Goal: Contribute content: Contribute content

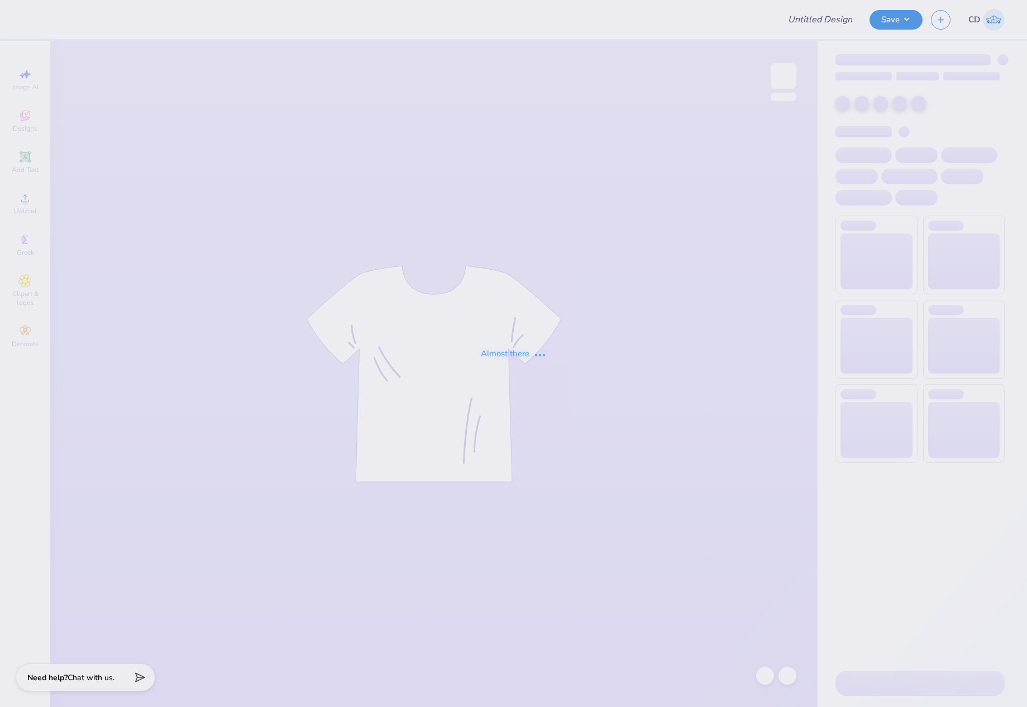
type input "Kappa Sigma New Haven Rush!"
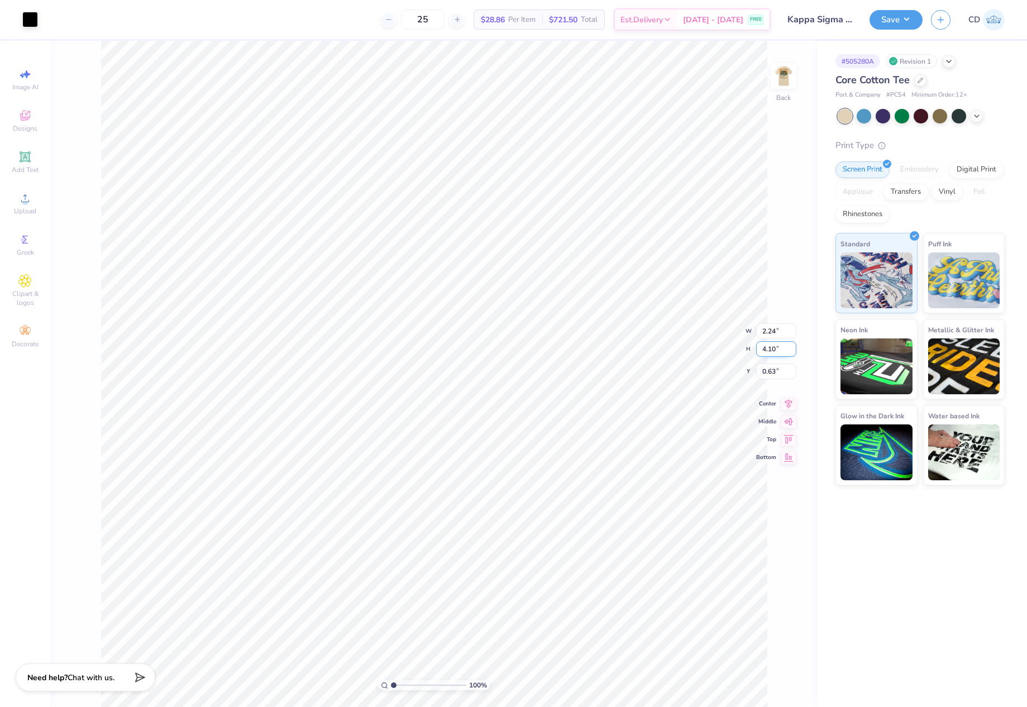
drag, startPoint x: 761, startPoint y: 348, endPoint x: 775, endPoint y: 347, distance: 13.5
click at [775, 347] on input "4.10" at bounding box center [776, 349] width 40 height 16
type input "4"
type input "2.18"
type input "4.00"
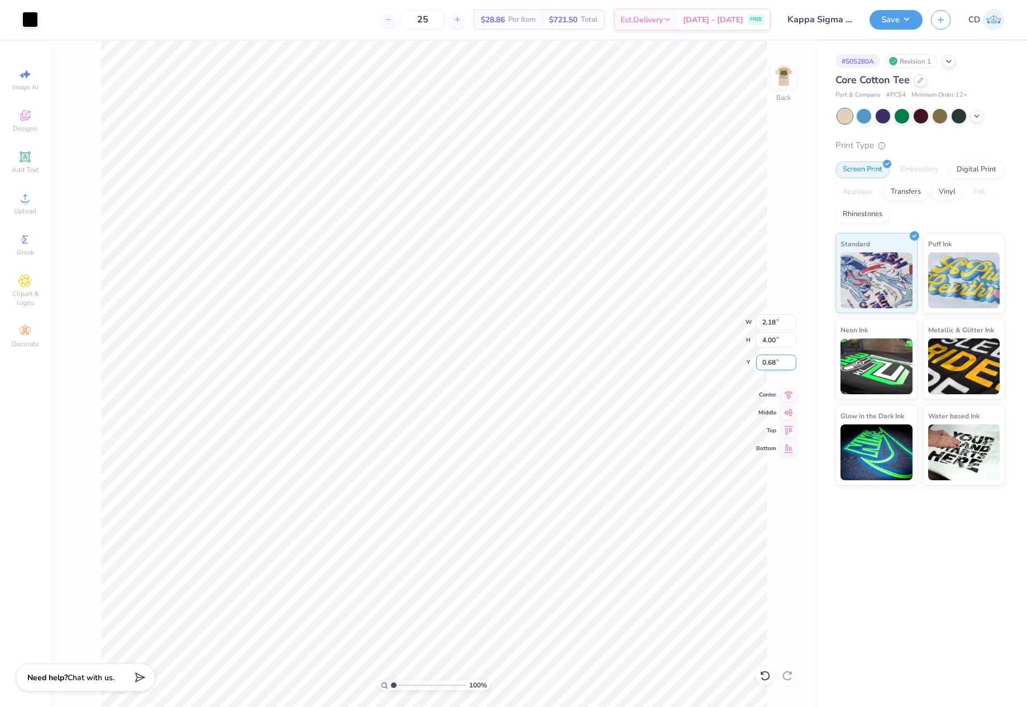
drag, startPoint x: 759, startPoint y: 363, endPoint x: 792, endPoint y: 369, distance: 33.0
click at [792, 369] on input "0.68" at bounding box center [776, 363] width 40 height 16
type input "3.00"
click at [786, 76] on img at bounding box center [783, 76] width 45 height 45
drag, startPoint x: 773, startPoint y: 333, endPoint x: 779, endPoint y: 334, distance: 6.2
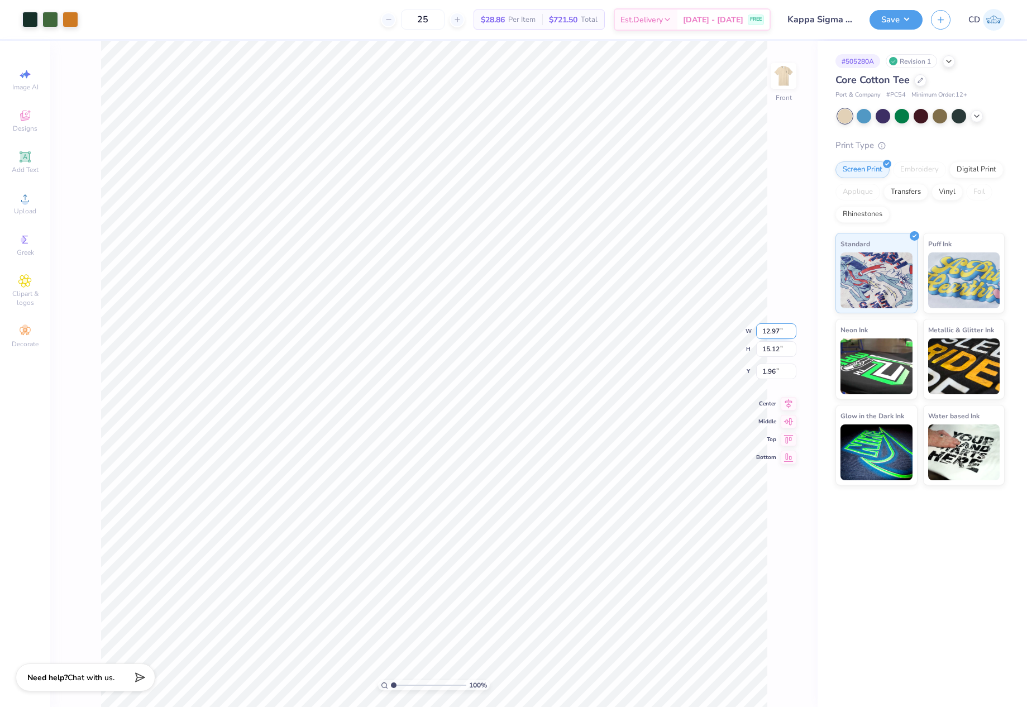
click at [779, 334] on input "12.97" at bounding box center [776, 331] width 40 height 16
type input "12.50"
type input "14.57"
drag, startPoint x: 760, startPoint y: 357, endPoint x: 780, endPoint y: 361, distance: 19.9
click at [780, 361] on input "2.23" at bounding box center [776, 363] width 40 height 16
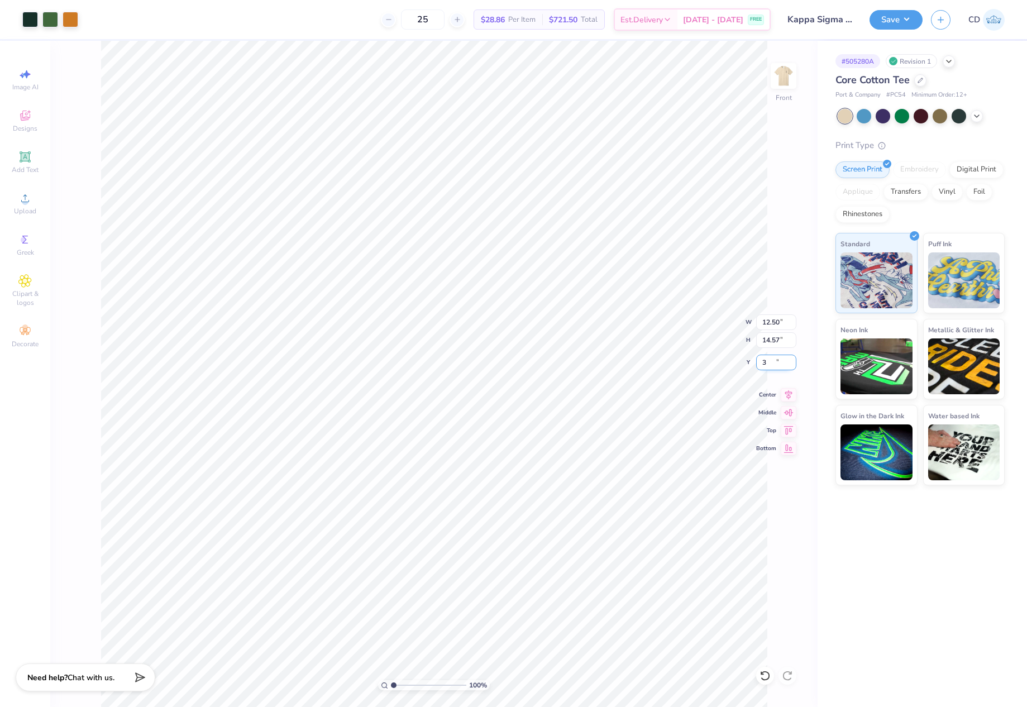
type input "3.00"
click at [784, 70] on img at bounding box center [783, 76] width 45 height 45
click at [878, 23] on button "Save" at bounding box center [896, 18] width 53 height 20
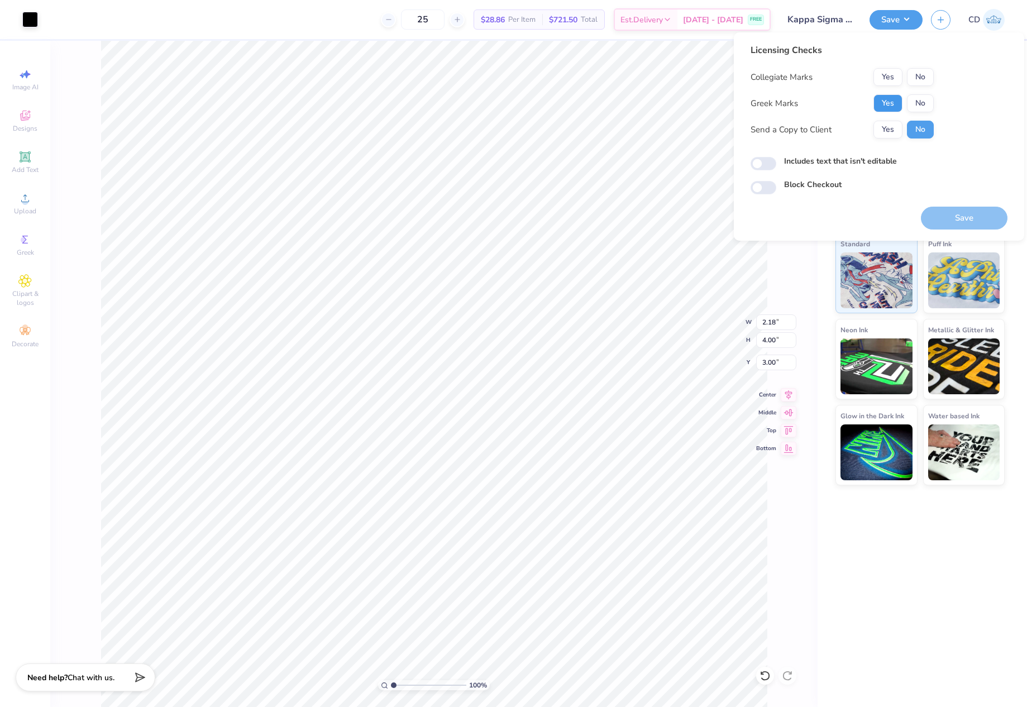
click at [884, 108] on button "Yes" at bounding box center [888, 103] width 29 height 18
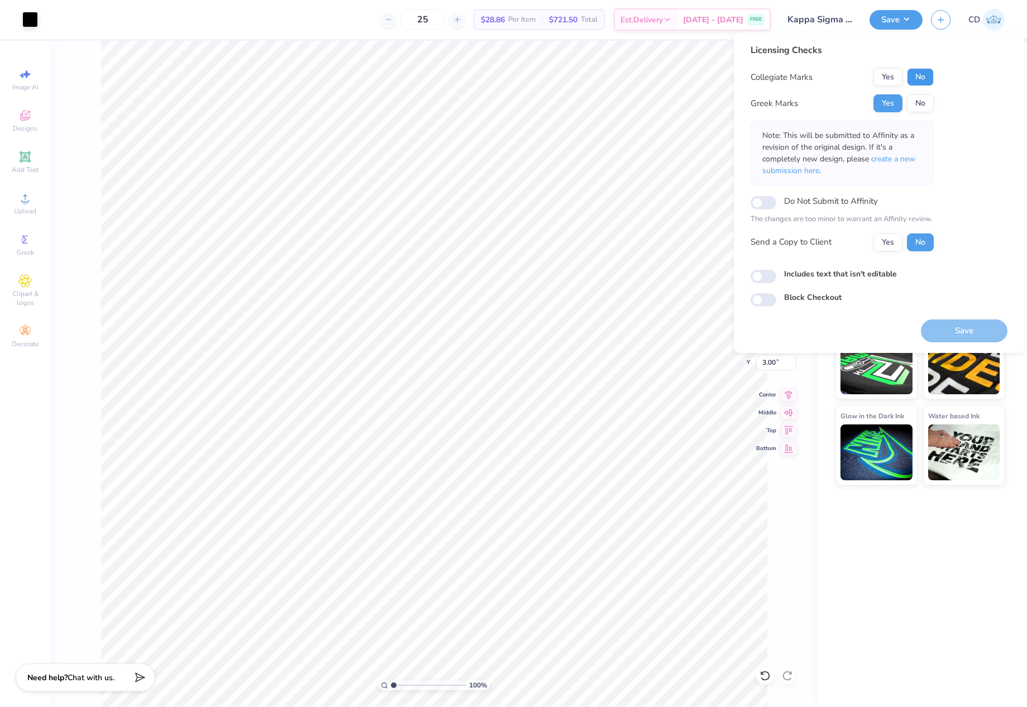
click at [924, 68] on button "No" at bounding box center [920, 77] width 27 height 18
click at [770, 275] on input "Includes text that isn't editable" at bounding box center [764, 276] width 26 height 13
checkbox input "true"
click at [971, 329] on button "Save" at bounding box center [964, 331] width 87 height 23
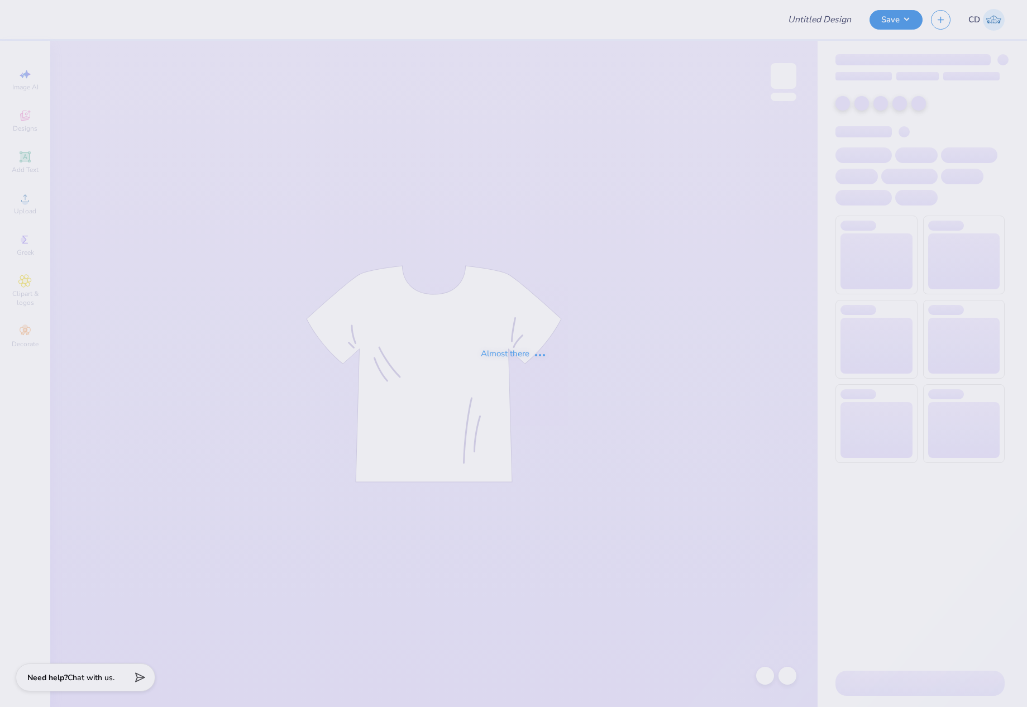
type input "Sigma Chi Fall Rush"
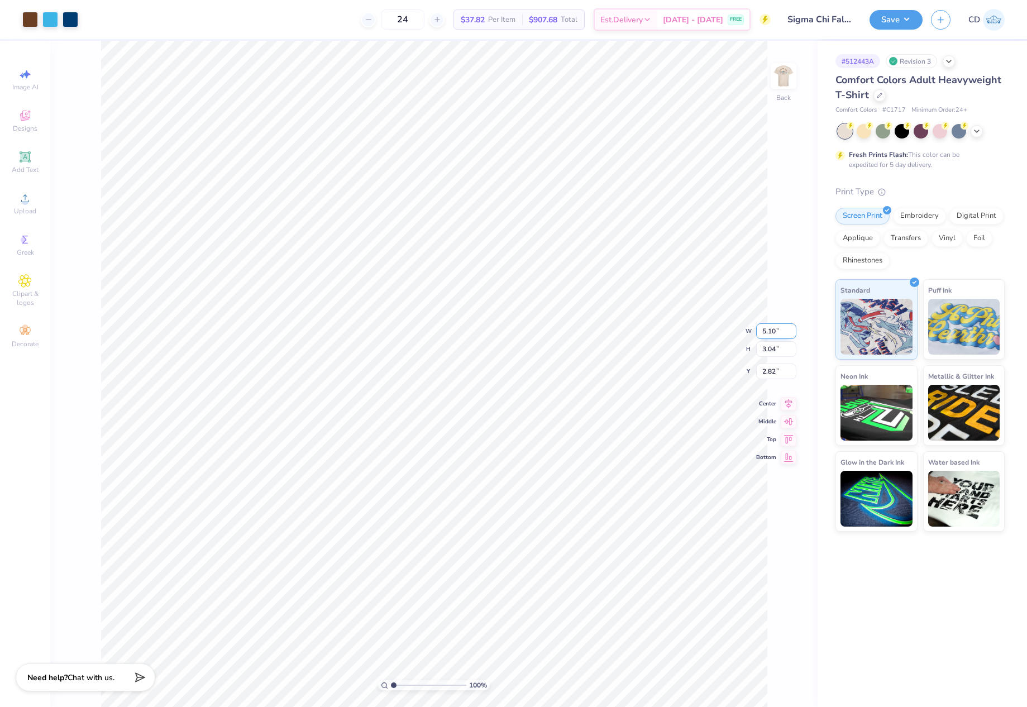
drag, startPoint x: 761, startPoint y: 333, endPoint x: 780, endPoint y: 335, distance: 19.1
click at [780, 335] on input "5.10" at bounding box center [776, 331] width 40 height 16
type input "5.00"
type input "2.98"
drag, startPoint x: 760, startPoint y: 365, endPoint x: 776, endPoint y: 364, distance: 16.2
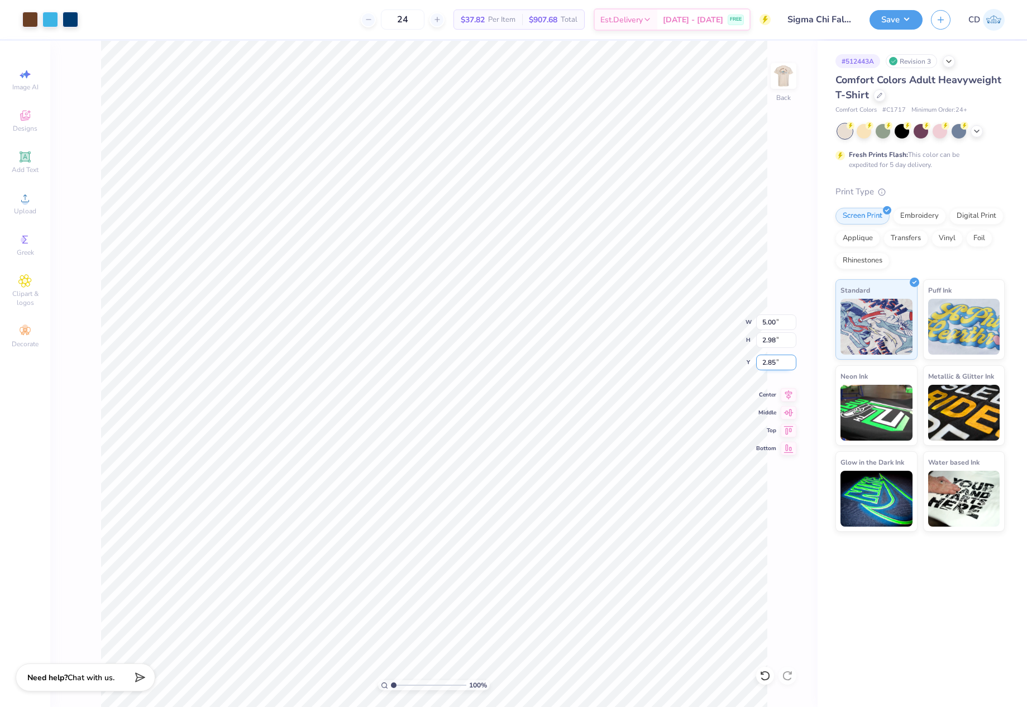
click at [776, 364] on input "2.85" at bounding box center [776, 363] width 40 height 16
type input "3.0"
click at [782, 73] on img at bounding box center [783, 76] width 45 height 45
click at [25, 195] on icon at bounding box center [25, 198] width 8 height 8
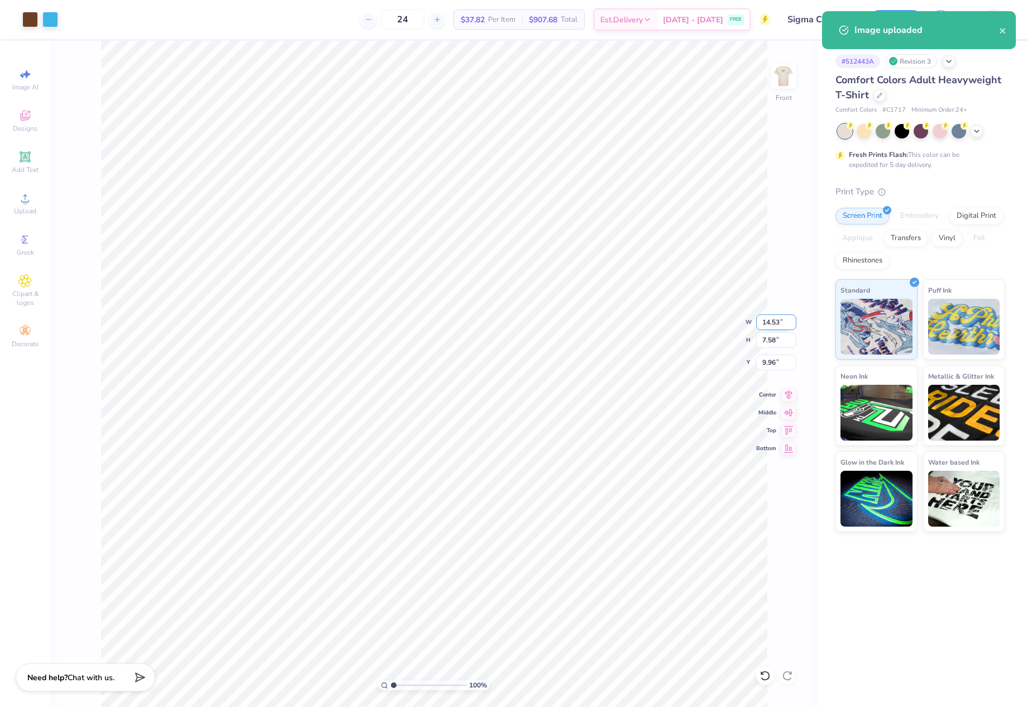
drag, startPoint x: 761, startPoint y: 321, endPoint x: 786, endPoint y: 323, distance: 24.1
click at [786, 323] on input "14.53" at bounding box center [776, 323] width 40 height 16
type input "11.00"
type input "5.74"
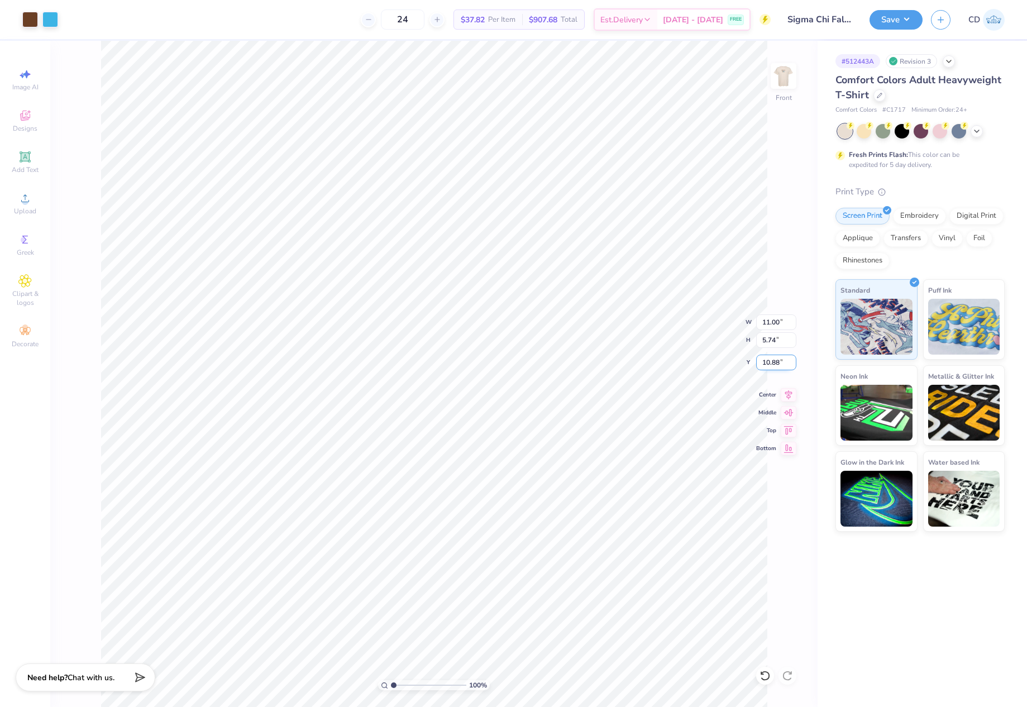
drag, startPoint x: 760, startPoint y: 366, endPoint x: 783, endPoint y: 368, distance: 22.4
click at [782, 368] on input "10.88" at bounding box center [776, 363] width 40 height 16
type input "3.00"
click at [780, 76] on img at bounding box center [783, 76] width 45 height 45
click at [889, 19] on button "Save" at bounding box center [896, 18] width 53 height 20
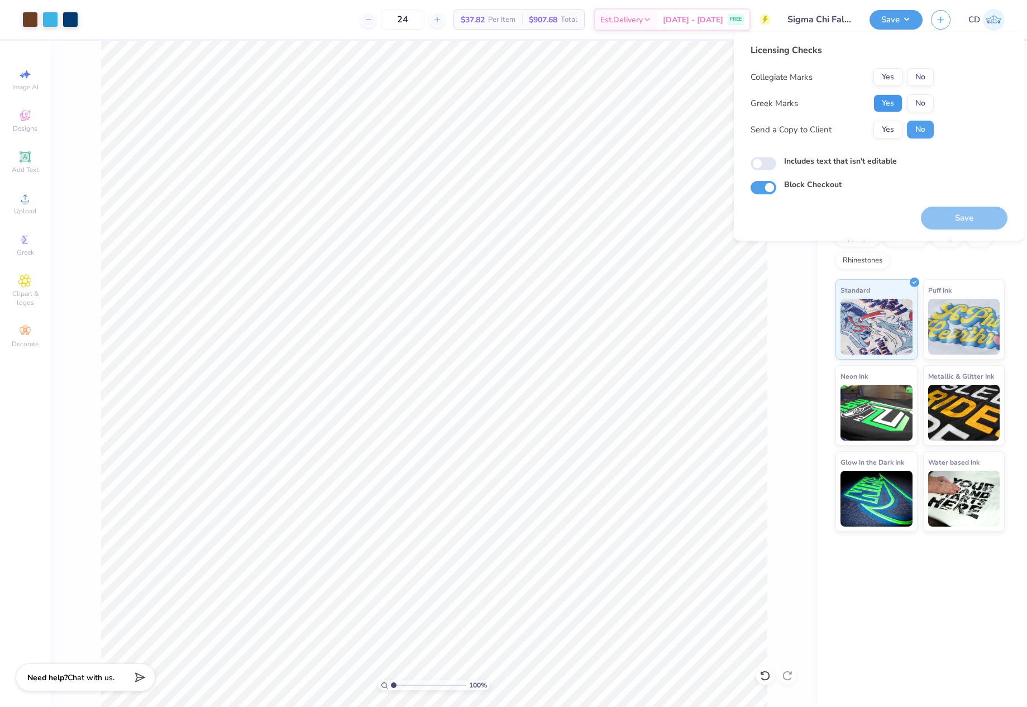
click at [891, 98] on button "Yes" at bounding box center [888, 103] width 29 height 18
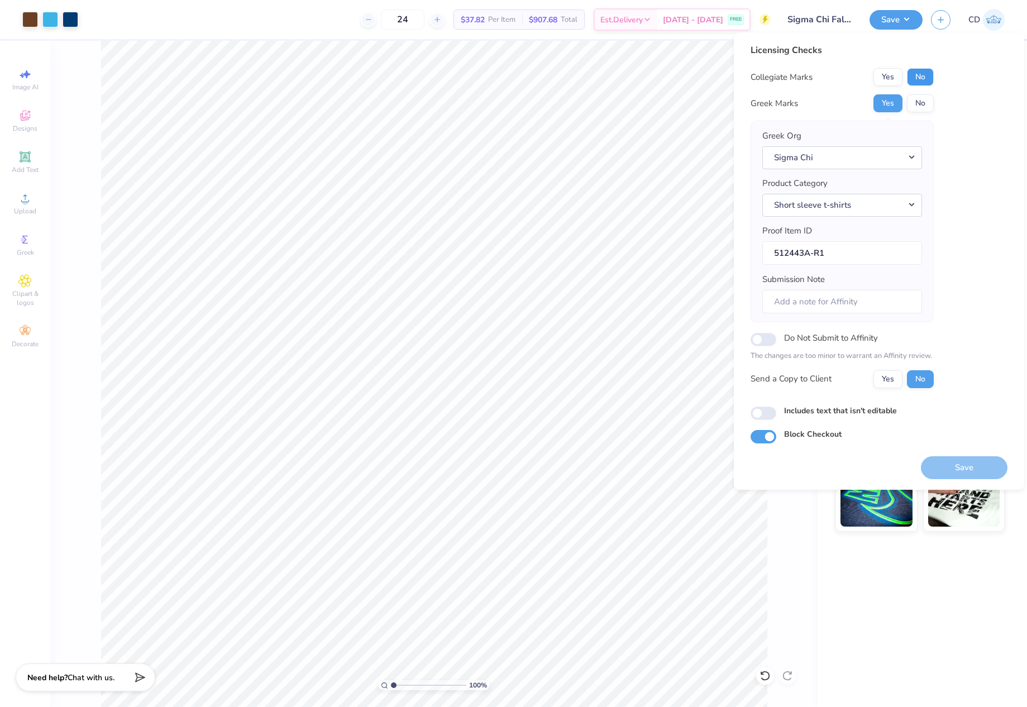
click at [922, 77] on button "No" at bounding box center [920, 77] width 27 height 18
click at [775, 413] on input "Includes text that isn't editable" at bounding box center [764, 413] width 26 height 13
checkbox input "true"
click at [964, 462] on button "Save" at bounding box center [964, 467] width 87 height 23
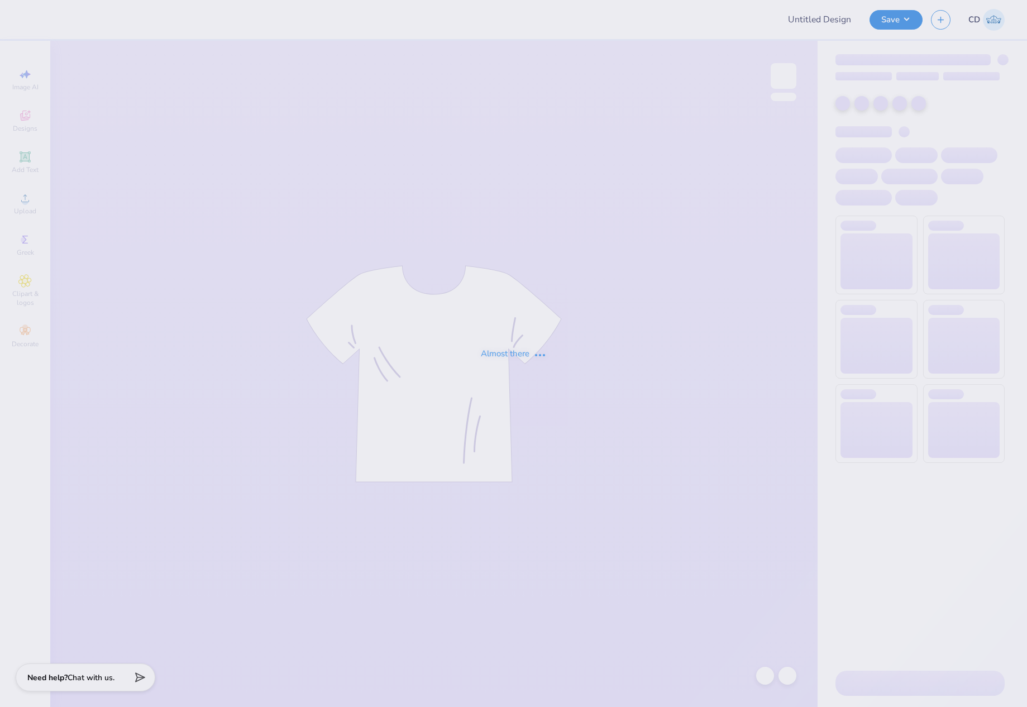
type input "DG Hats - Black"
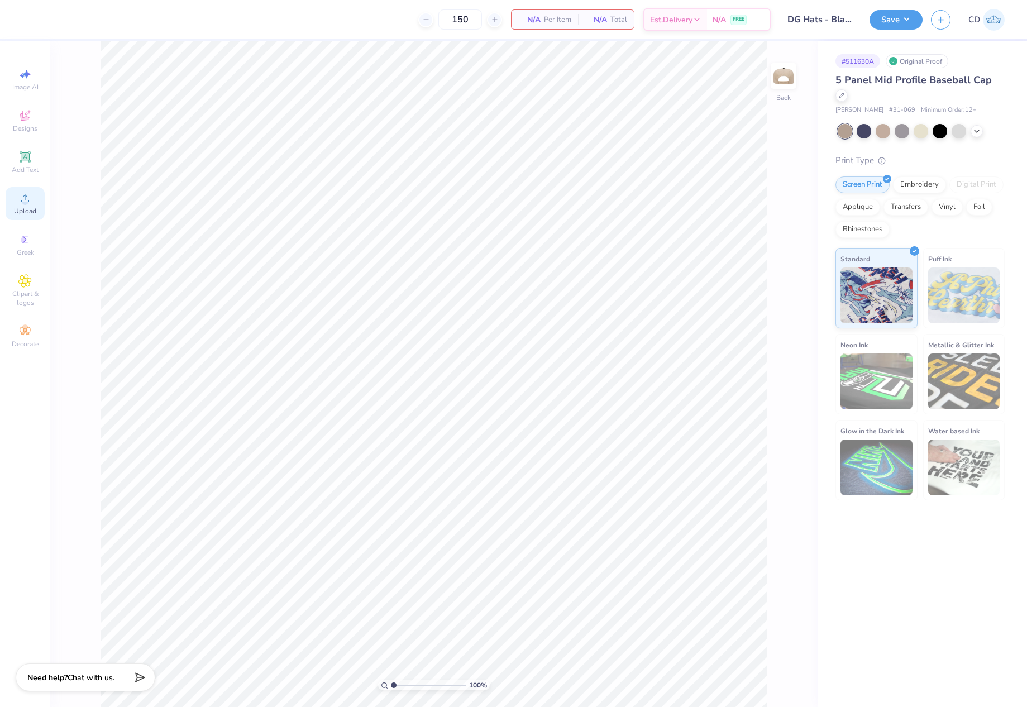
click at [31, 199] on icon at bounding box center [24, 198] width 13 height 13
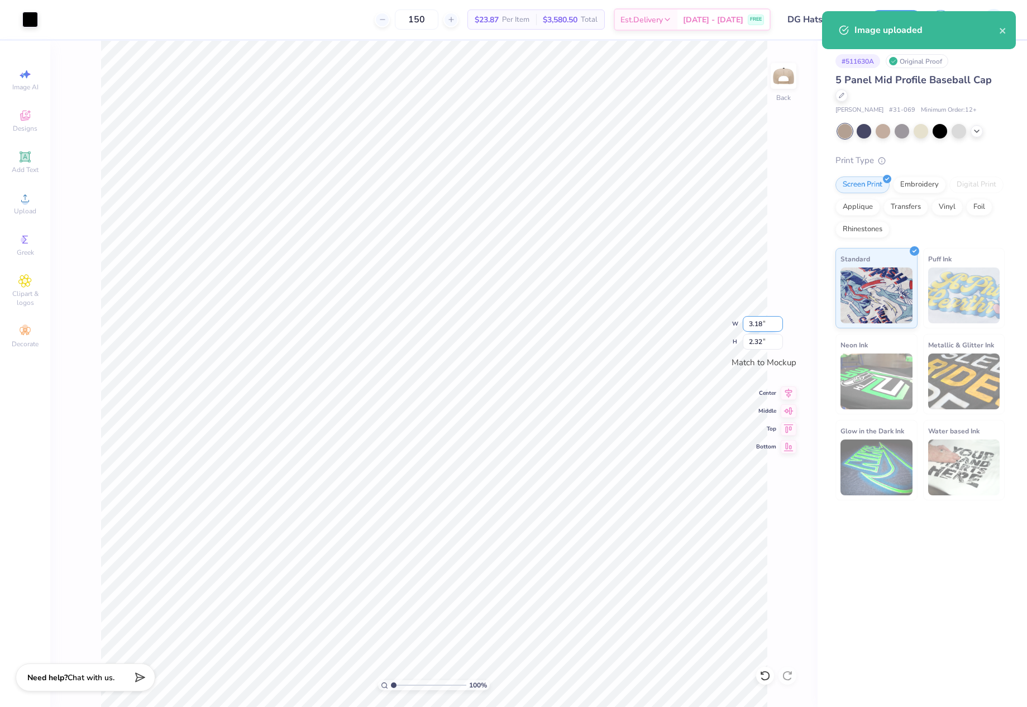
drag, startPoint x: 746, startPoint y: 323, endPoint x: 767, endPoint y: 327, distance: 21.0
click at [767, 327] on input "3.18" at bounding box center [763, 324] width 40 height 16
type input "3.00"
type input "2.19"
click at [907, 184] on div "Embroidery" at bounding box center [919, 183] width 53 height 17
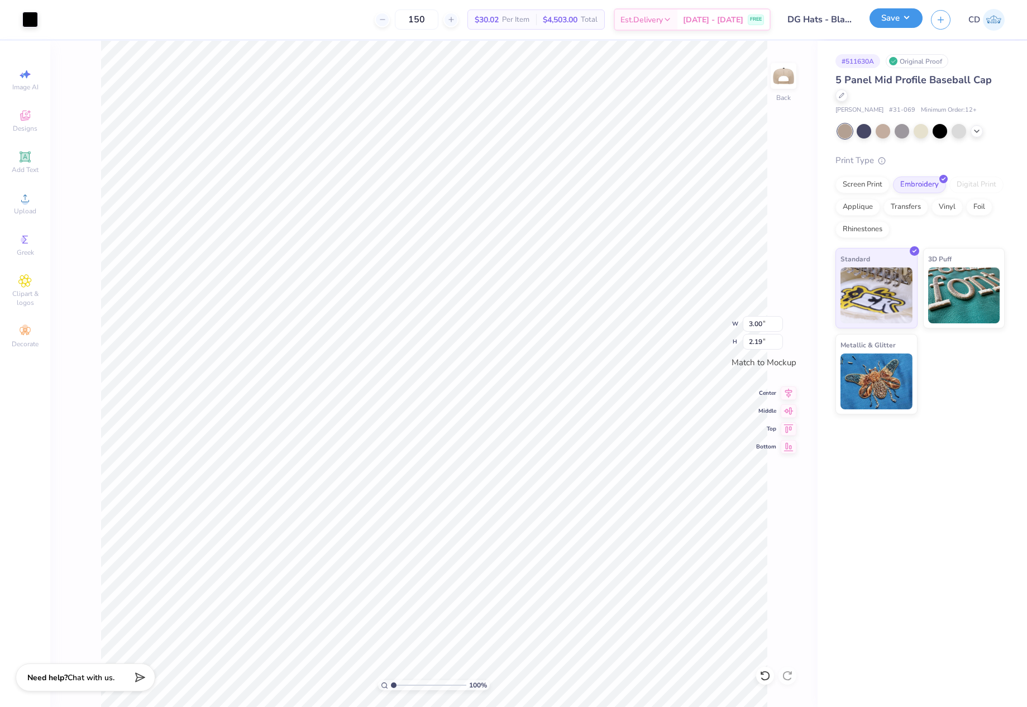
click at [891, 23] on button "Save" at bounding box center [896, 18] width 53 height 20
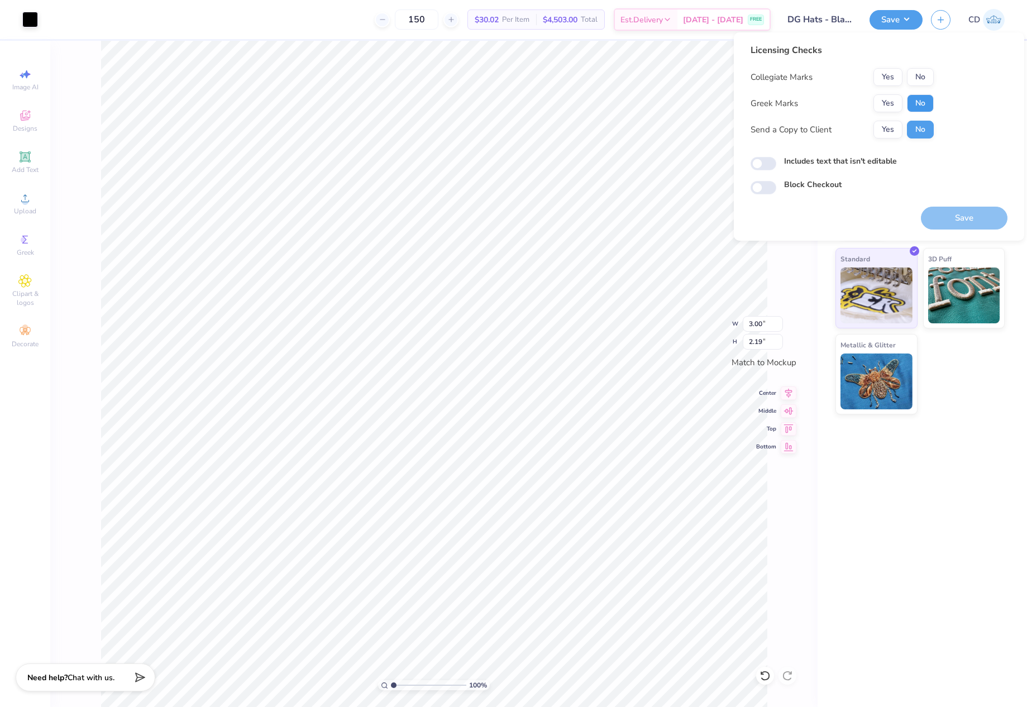
click at [918, 107] on button "No" at bounding box center [920, 103] width 27 height 18
click at [929, 77] on button "No" at bounding box center [920, 77] width 27 height 18
click at [759, 164] on input "Includes text that isn't editable" at bounding box center [764, 163] width 26 height 13
checkbox input "true"
click at [964, 221] on button "Save" at bounding box center [964, 218] width 87 height 23
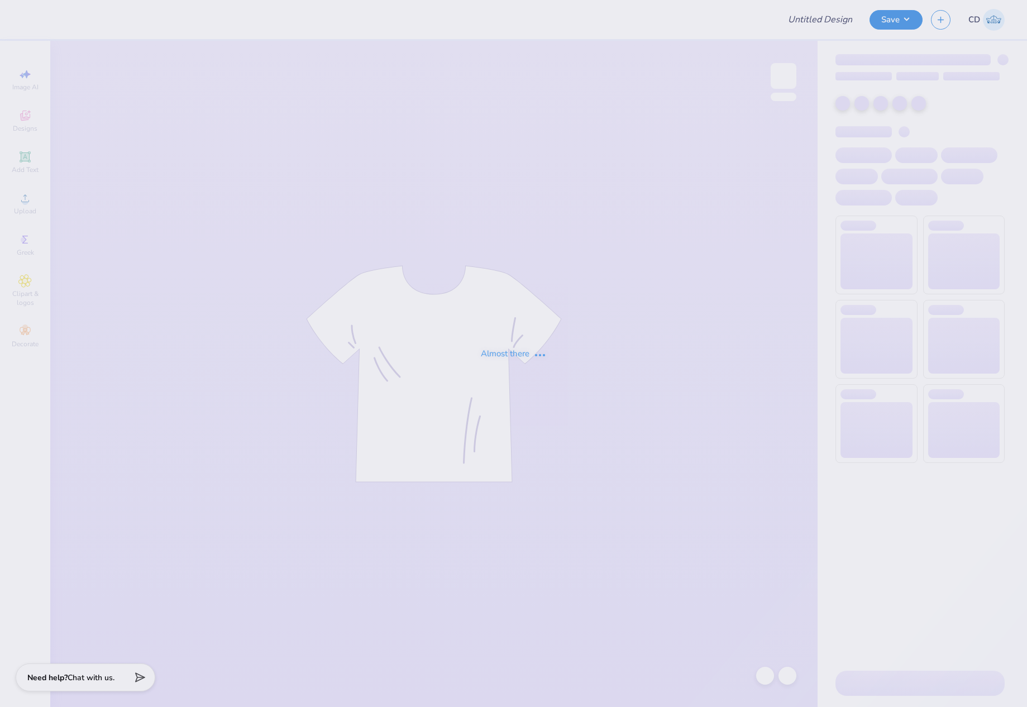
type input "DG Hats - Black"
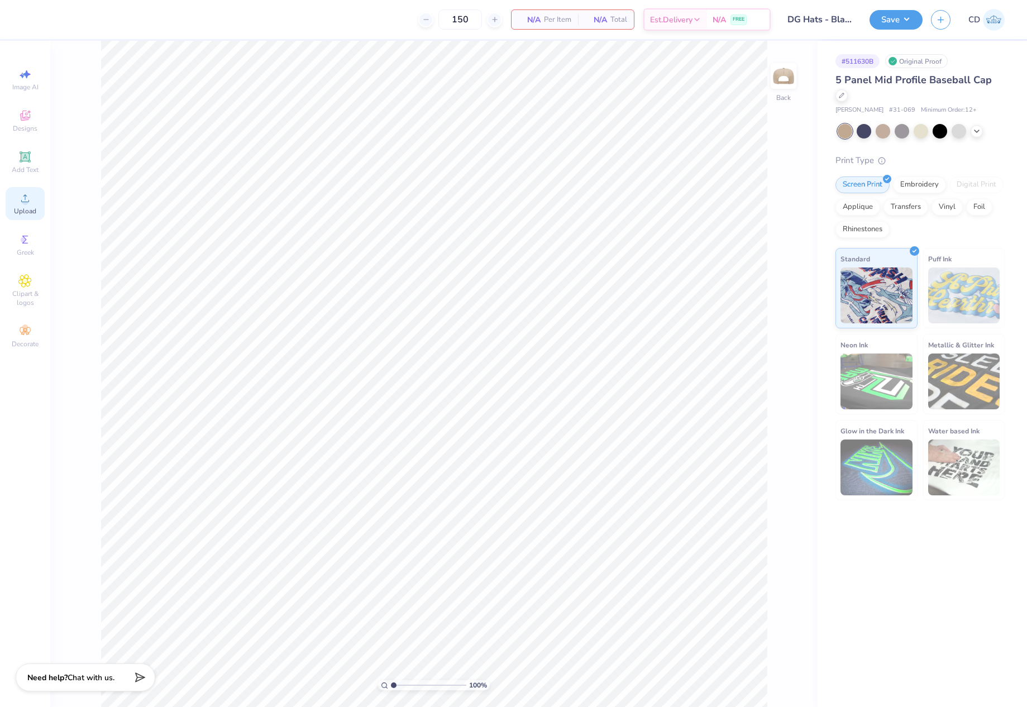
click at [27, 207] on span "Upload" at bounding box center [25, 211] width 22 height 9
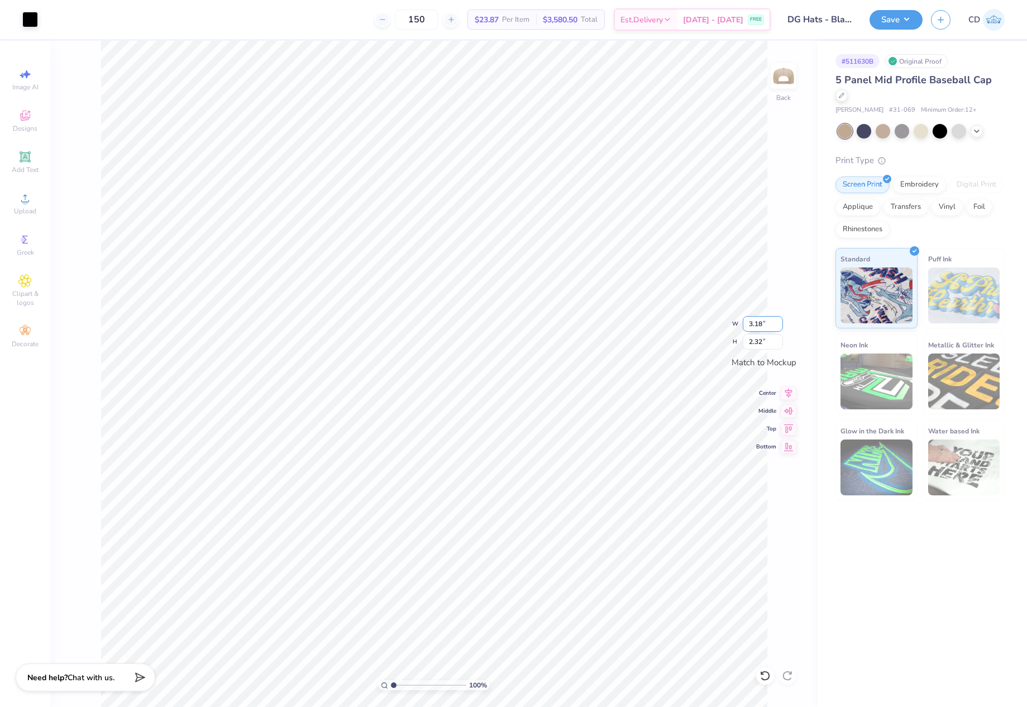
drag, startPoint x: 767, startPoint y: 323, endPoint x: 746, endPoint y: 325, distance: 20.8
click at [746, 325] on input "3.18" at bounding box center [763, 324] width 40 height 16
type input "3.00"
type input "2.19"
click at [786, 390] on icon at bounding box center [789, 391] width 16 height 13
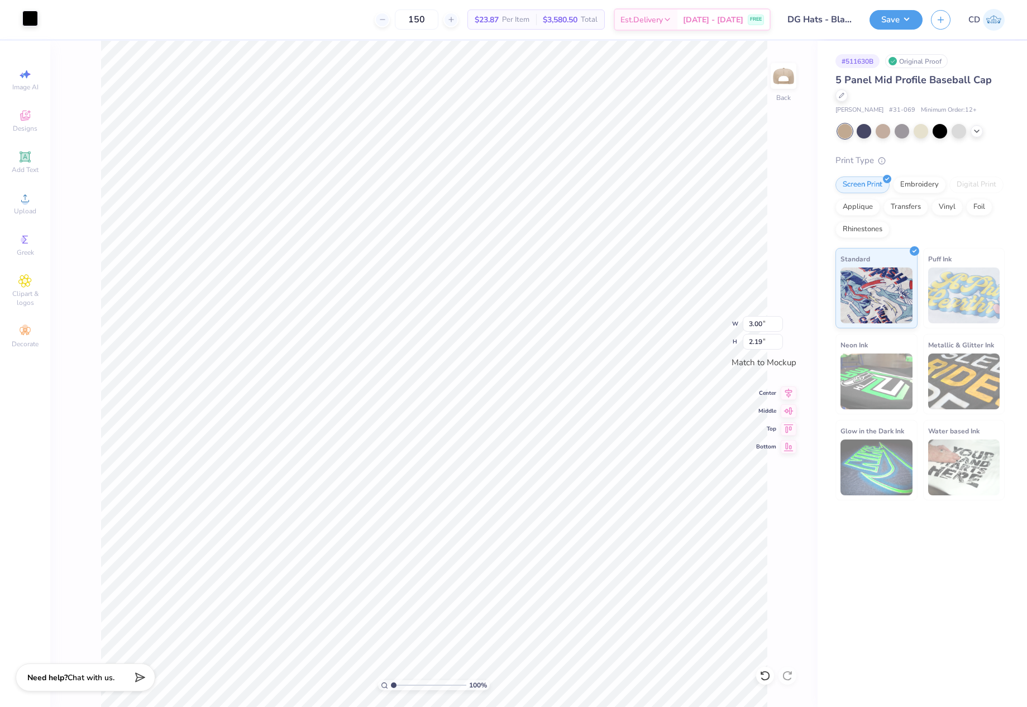
click at [27, 18] on div at bounding box center [30, 19] width 16 height 16
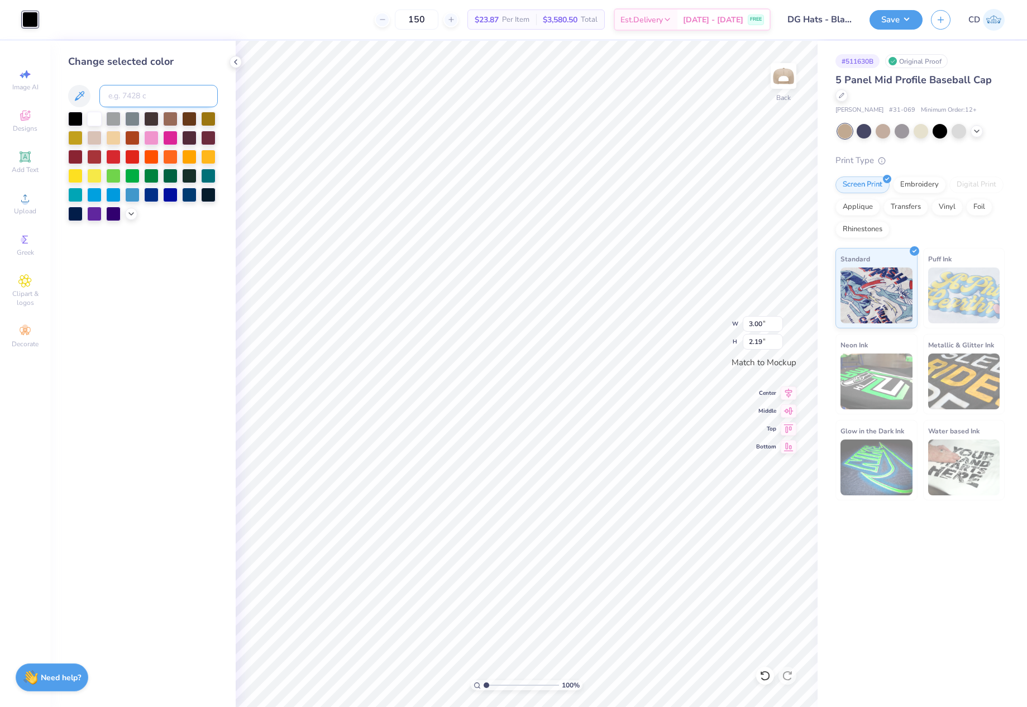
click at [155, 99] on input at bounding box center [158, 96] width 118 height 22
type input "567"
type input "c"
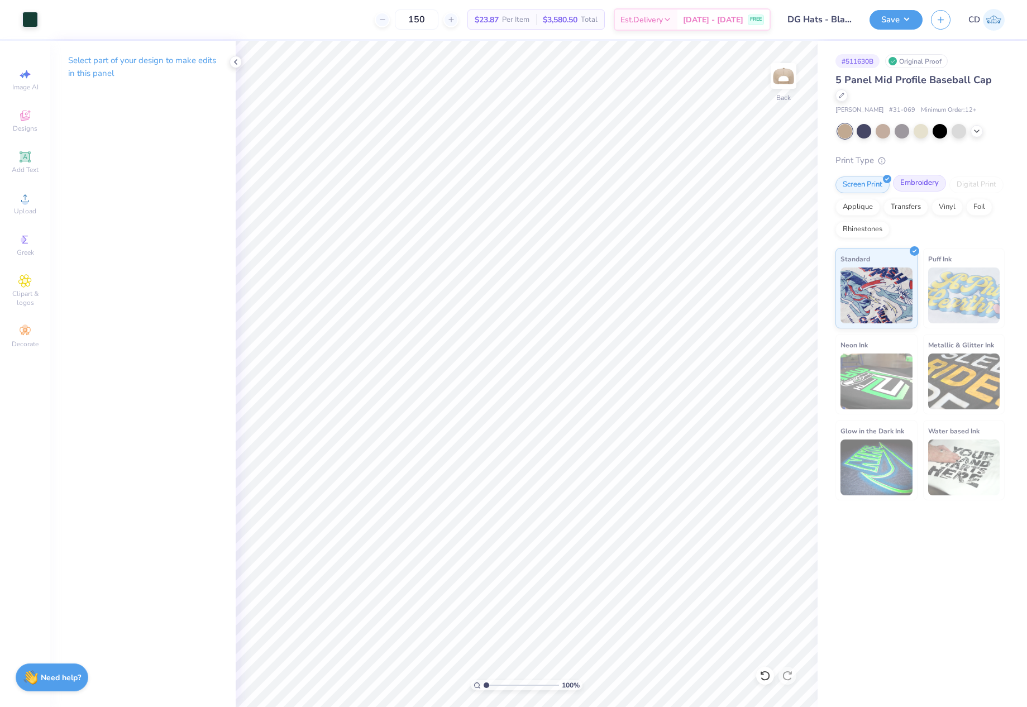
click at [918, 183] on div "Embroidery" at bounding box center [919, 183] width 53 height 17
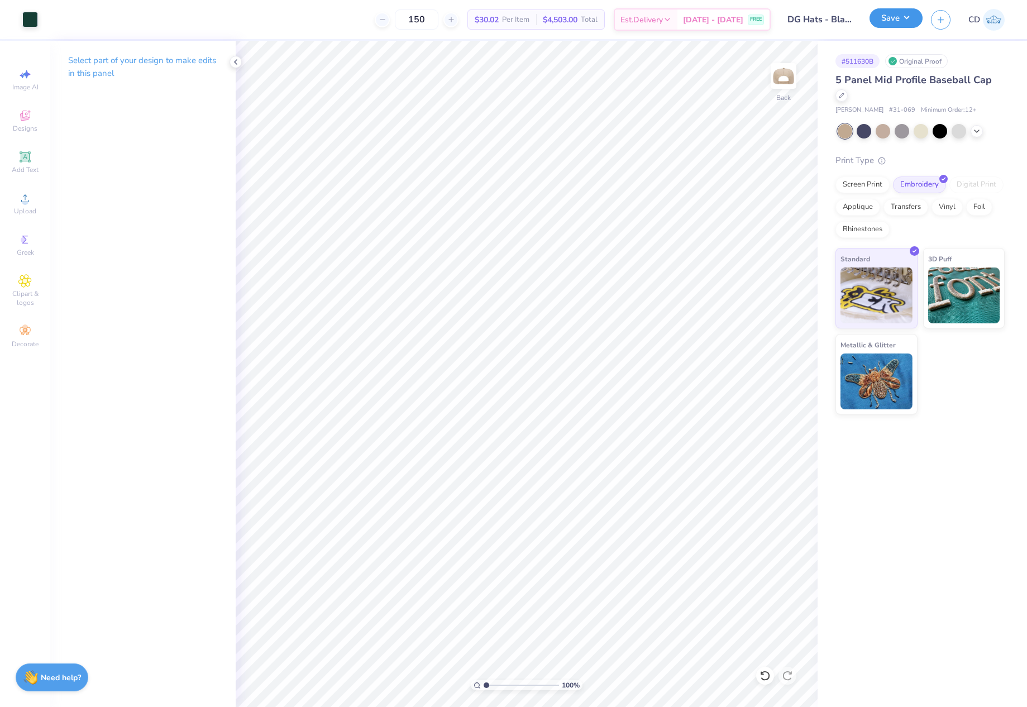
click at [898, 22] on button "Save" at bounding box center [896, 18] width 53 height 20
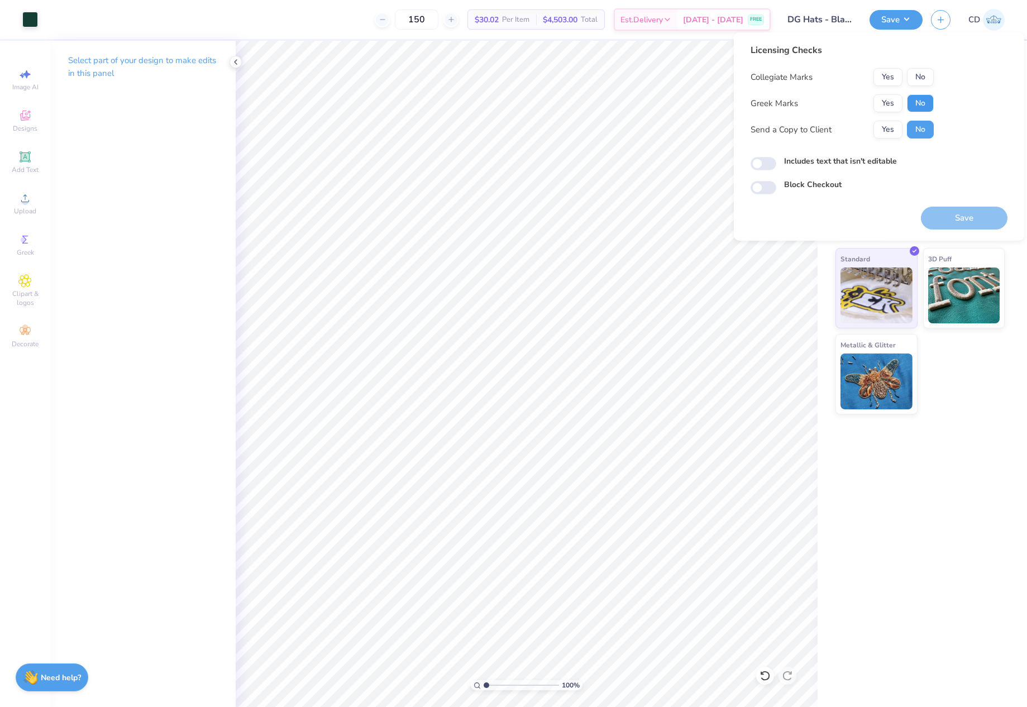
click at [917, 107] on button "No" at bounding box center [920, 103] width 27 height 18
click at [921, 74] on button "No" at bounding box center [920, 77] width 27 height 18
click at [759, 164] on input "Includes text that isn't editable" at bounding box center [764, 163] width 26 height 13
checkbox input "true"
click at [970, 212] on button "Save" at bounding box center [964, 218] width 87 height 23
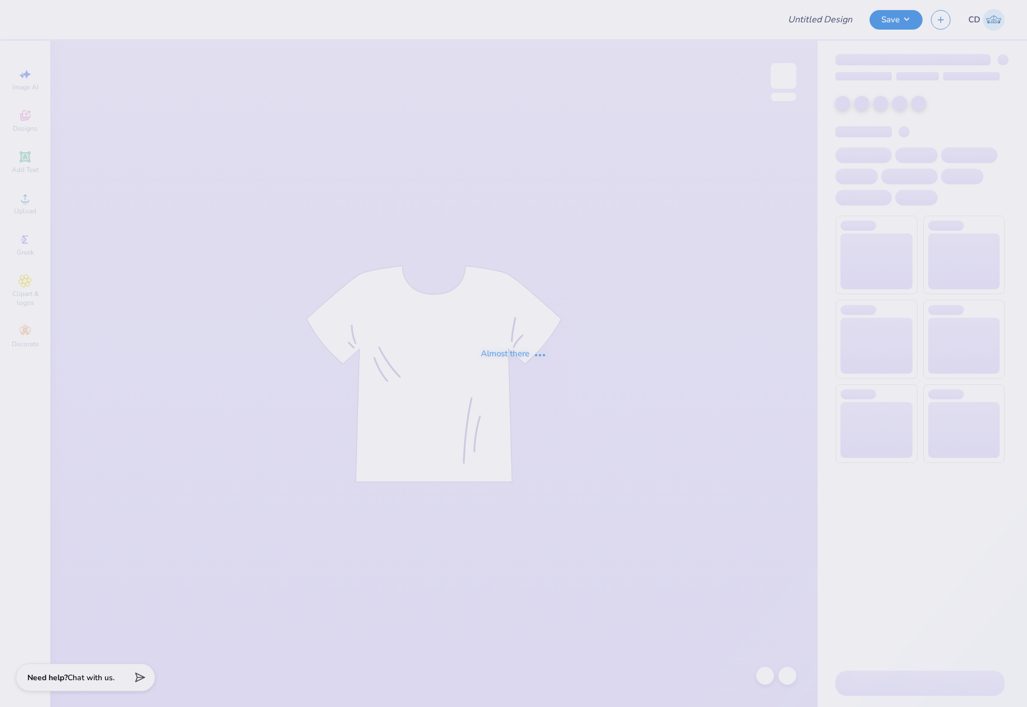
type input "wake team merch"
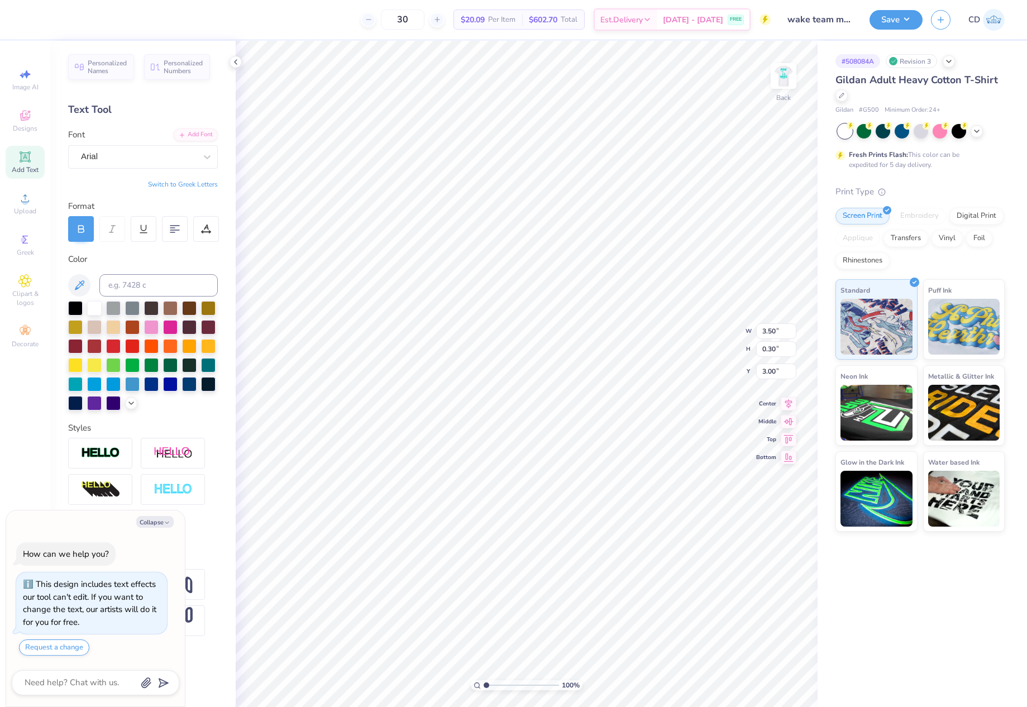
scroll to position [9, 4]
type textarea "x"
type textarea "MSU WAKE"
type textarea "x"
type textarea "MSU WAKE"
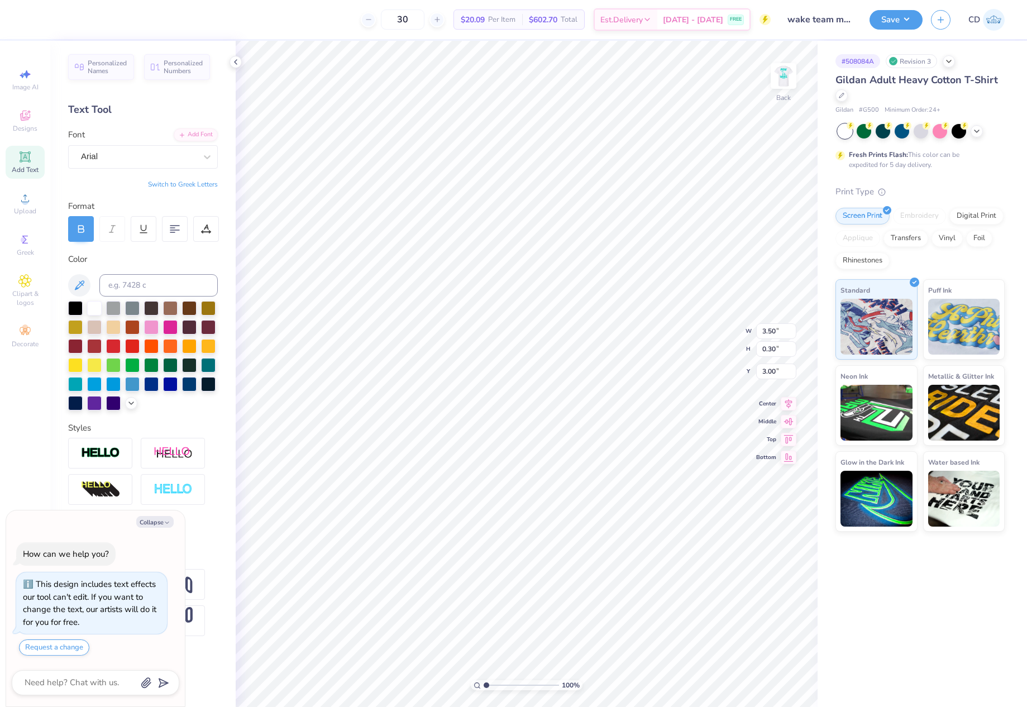
type textarea "x"
type input "2.49"
click at [498, 689] on input "range" at bounding box center [521, 685] width 75 height 10
click at [766, 478] on li "Group" at bounding box center [781, 477] width 88 height 22
click at [792, 391] on icon at bounding box center [789, 393] width 7 height 9
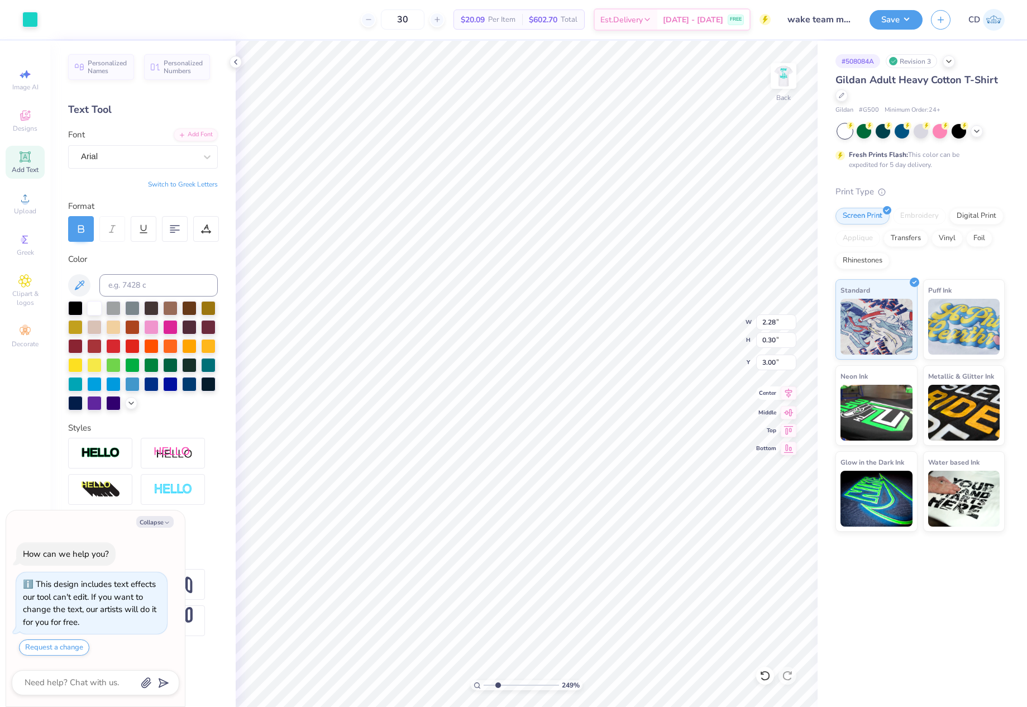
type textarea "x"
type input "9.86"
type input "3.65"
type input "-4.05"
type textarea "x"
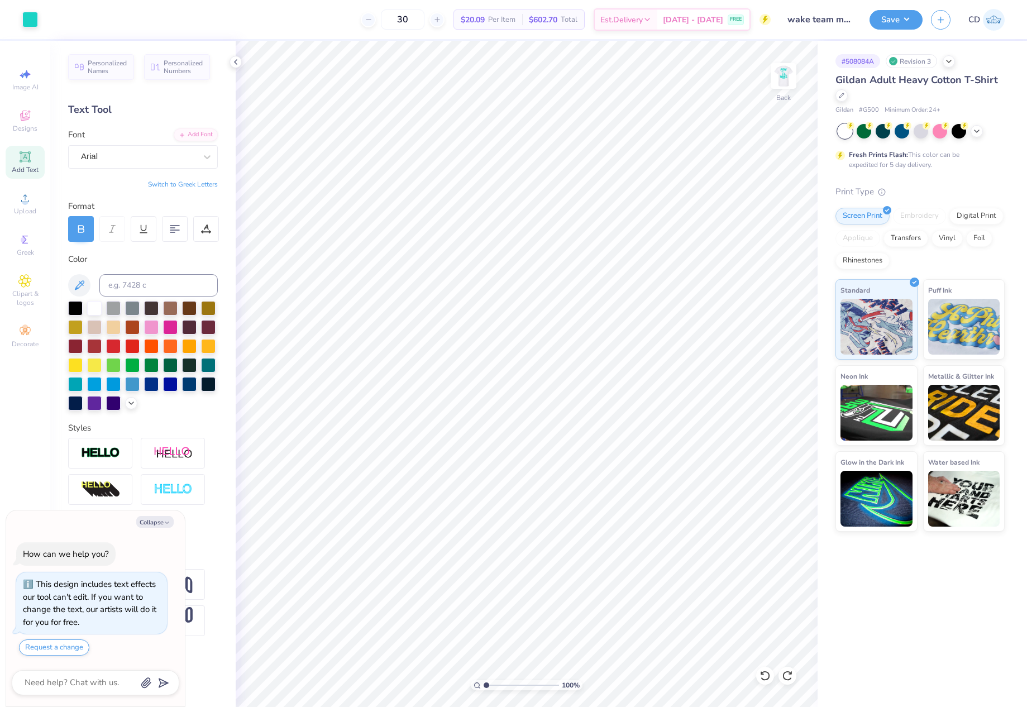
drag, startPoint x: 496, startPoint y: 685, endPoint x: 468, endPoint y: 683, distance: 28.0
type input "1"
click at [484, 683] on input "range" at bounding box center [521, 685] width 75 height 10
click at [790, 393] on icon at bounding box center [789, 393] width 16 height 13
click at [786, 394] on icon at bounding box center [789, 393] width 16 height 13
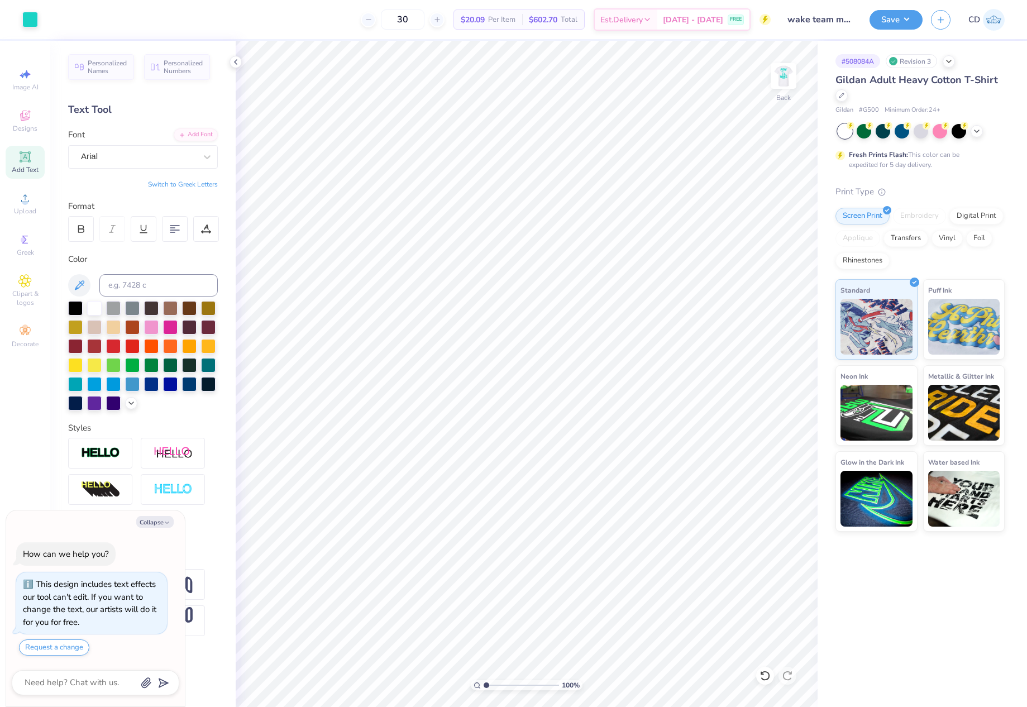
type textarea "x"
drag, startPoint x: 760, startPoint y: 320, endPoint x: 779, endPoint y: 320, distance: 19.6
click at [779, 320] on input "2.28" at bounding box center [776, 323] width 40 height 16
type input "3.5"
type textarea "x"
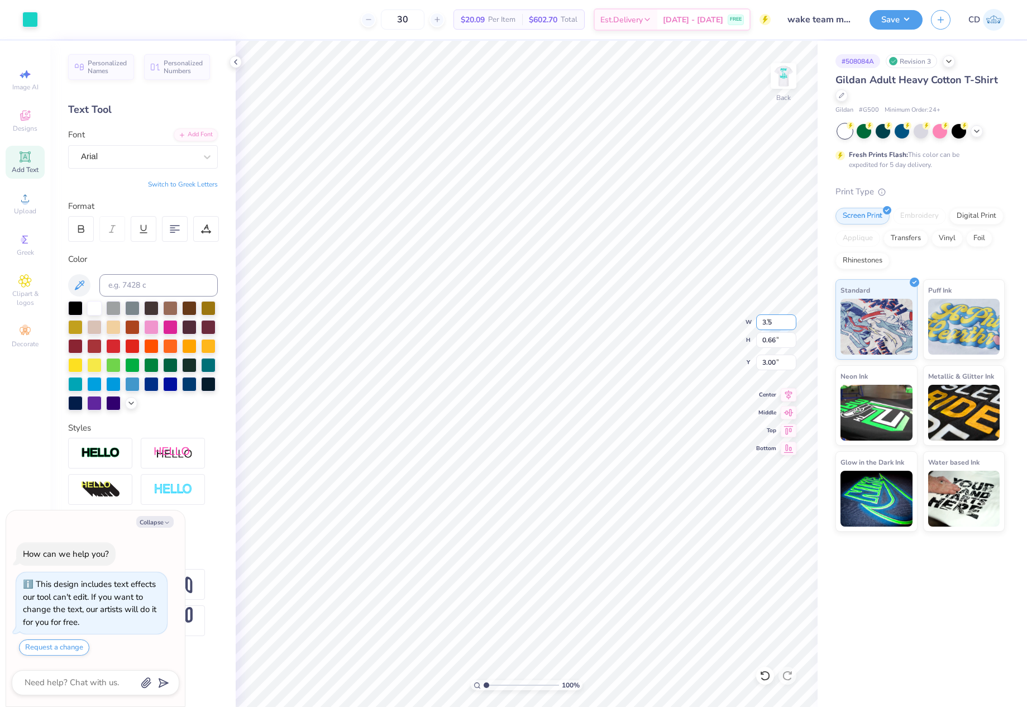
type input "3.50"
type input "1.01"
type input "2.82"
type textarea "x"
type input "3.00"
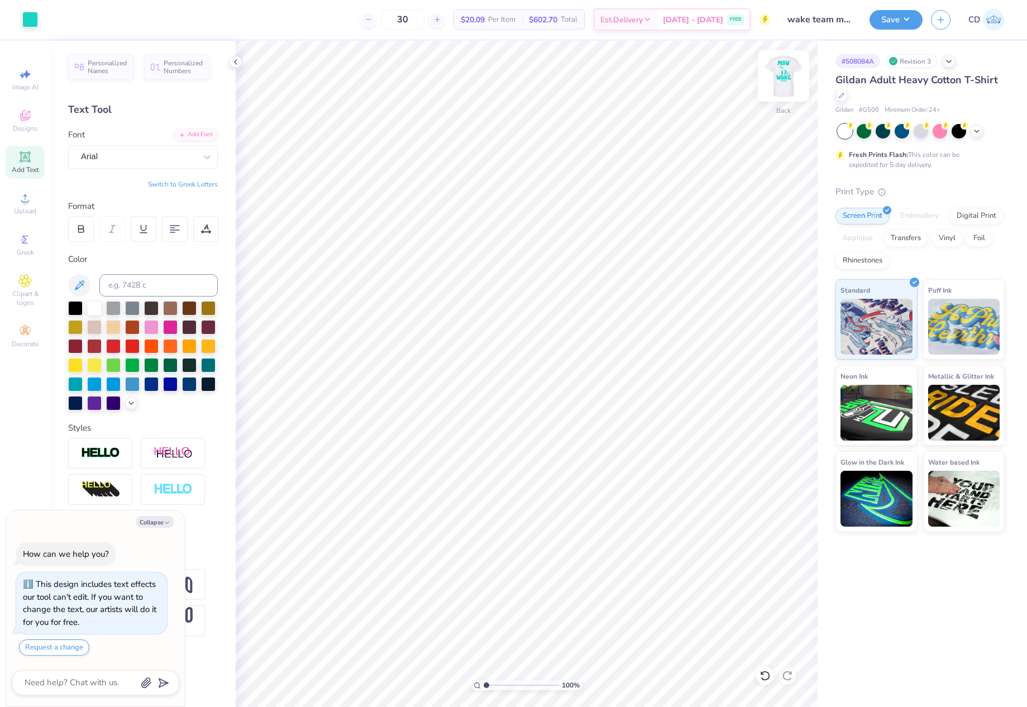
click at [786, 77] on img at bounding box center [783, 76] width 45 height 45
click at [795, 77] on img at bounding box center [783, 76] width 45 height 45
click at [787, 82] on img at bounding box center [783, 76] width 45 height 45
click at [785, 90] on img at bounding box center [783, 76] width 45 height 45
click at [882, 16] on button "Save" at bounding box center [896, 18] width 53 height 20
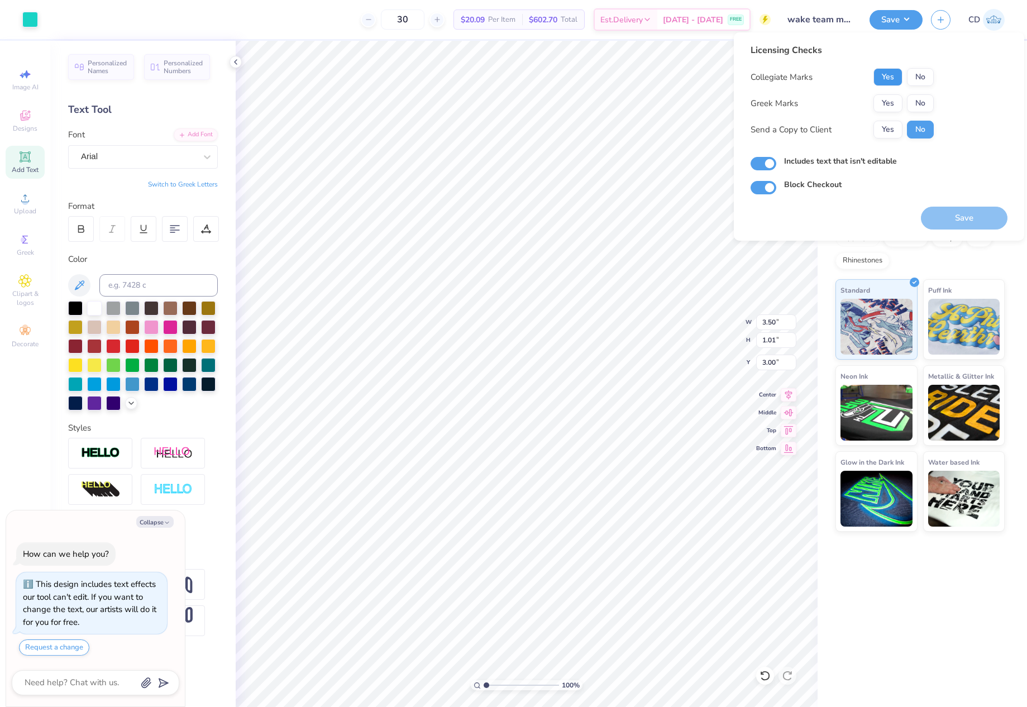
click at [877, 78] on button "Yes" at bounding box center [888, 77] width 29 height 18
click at [910, 102] on button "No" at bounding box center [920, 103] width 27 height 18
click at [976, 226] on button "Save" at bounding box center [964, 218] width 87 height 23
type textarea "x"
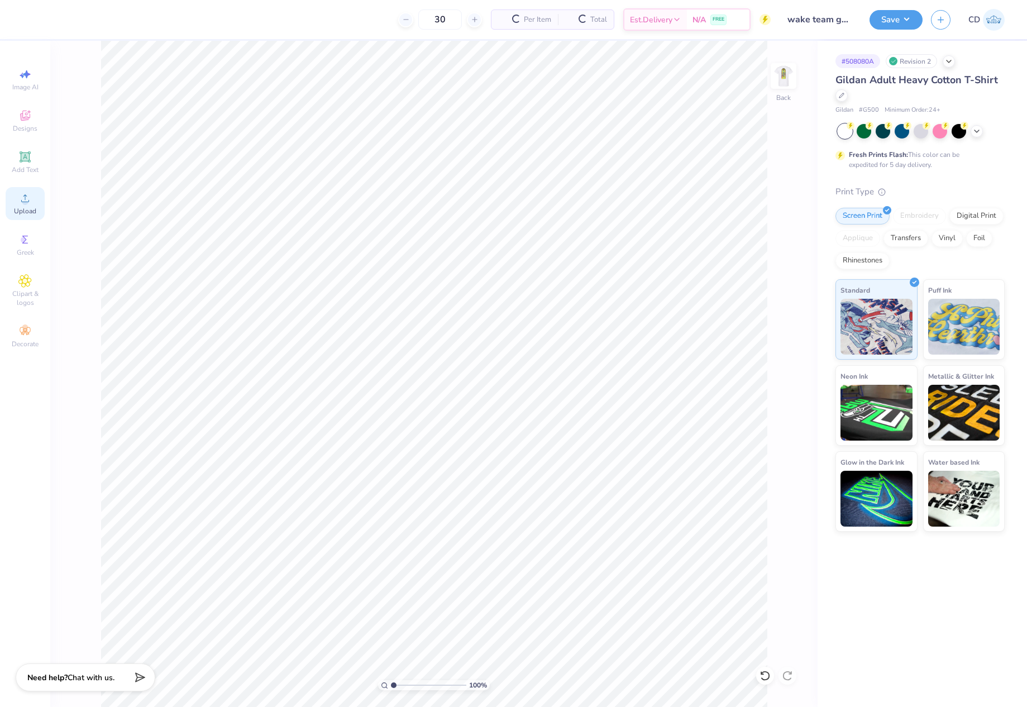
click at [28, 198] on icon at bounding box center [24, 198] width 13 height 13
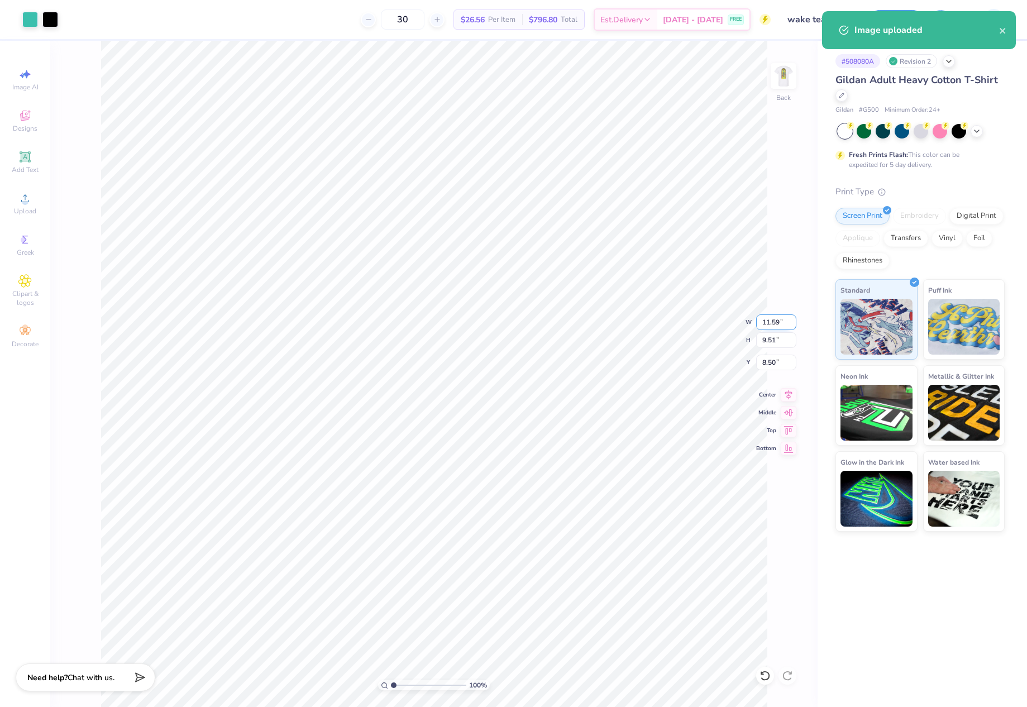
drag, startPoint x: 764, startPoint y: 320, endPoint x: 780, endPoint y: 321, distance: 16.2
click at [780, 321] on input "11.59" at bounding box center [776, 323] width 40 height 16
type input "3.50"
type input "2.87"
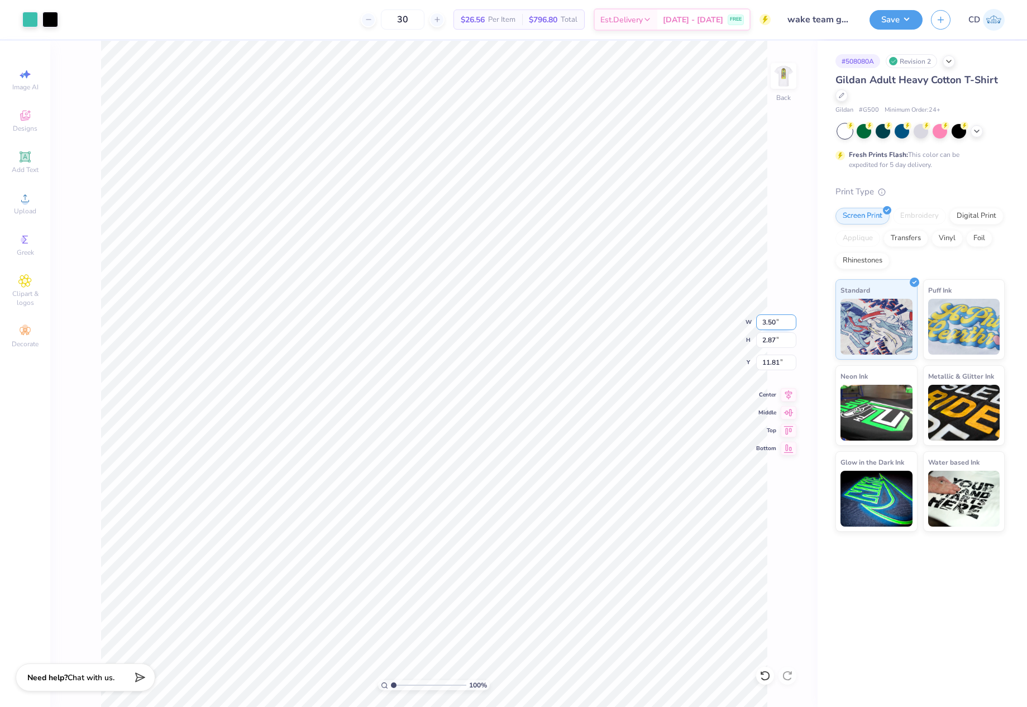
type input "3.00"
click at [890, 19] on button "Save" at bounding box center [896, 18] width 53 height 20
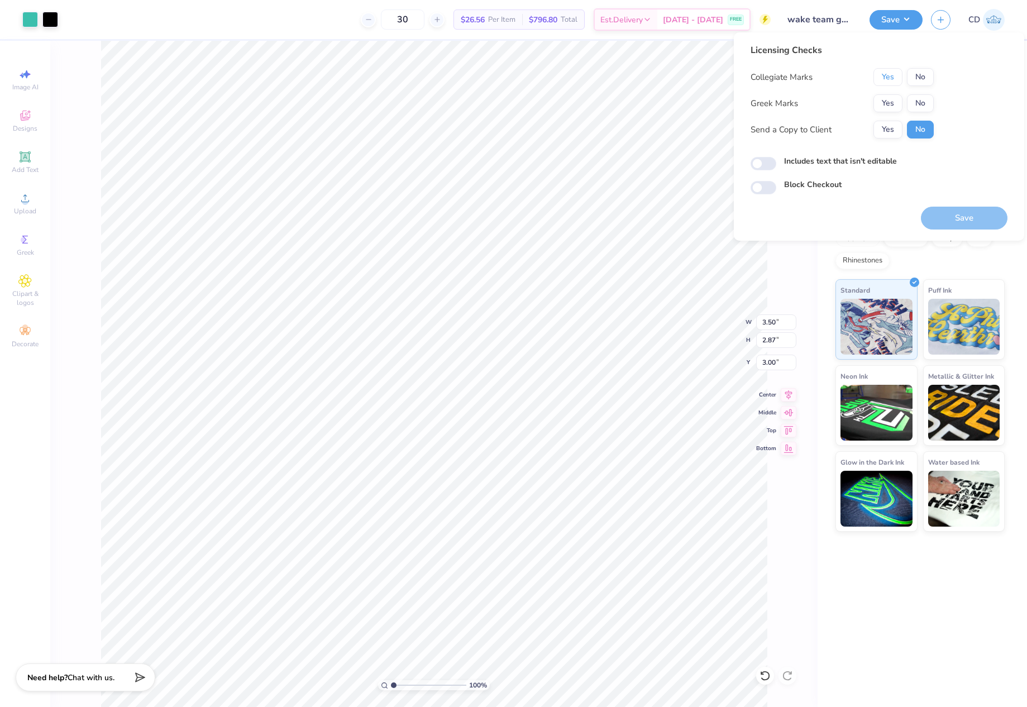
drag, startPoint x: 888, startPoint y: 79, endPoint x: 903, endPoint y: 93, distance: 21.3
click at [888, 79] on button "Yes" at bounding box center [888, 77] width 29 height 18
click at [916, 99] on button "No" at bounding box center [920, 103] width 27 height 18
click at [758, 157] on input "Includes text that isn't editable" at bounding box center [764, 163] width 26 height 13
checkbox input "true"
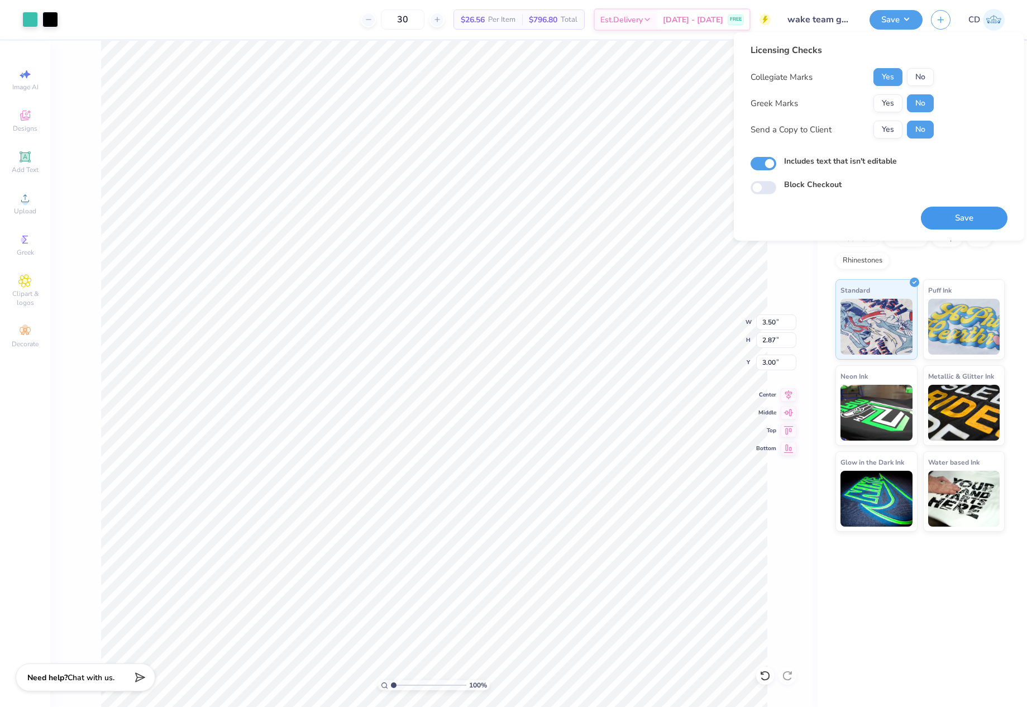
click at [969, 216] on button "Save" at bounding box center [964, 218] width 87 height 23
